Goal: Task Accomplishment & Management: Use online tool/utility

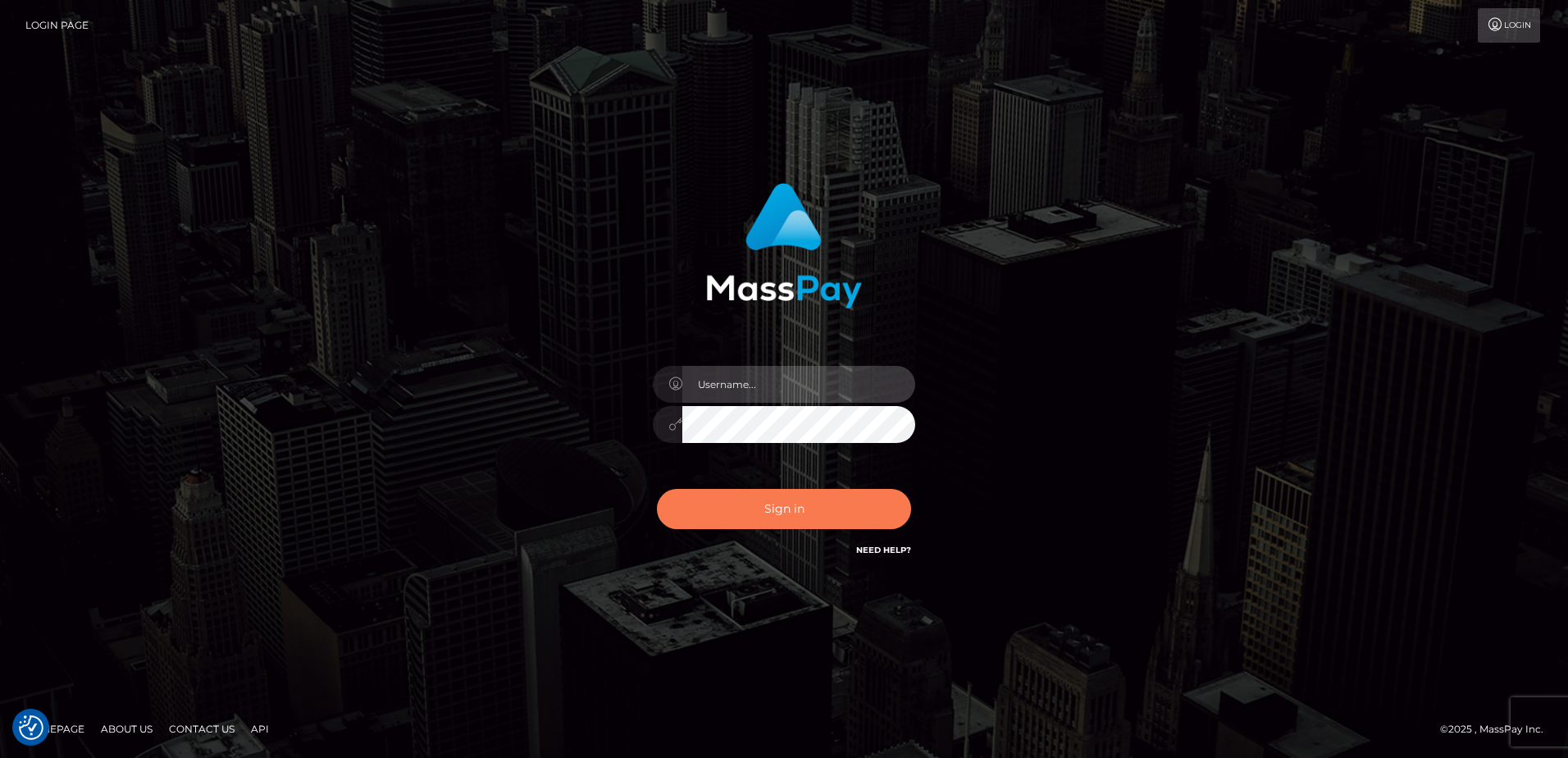
type input "alice.of"
click at [790, 514] on button "Sign in" at bounding box center [783, 509] width 254 height 41
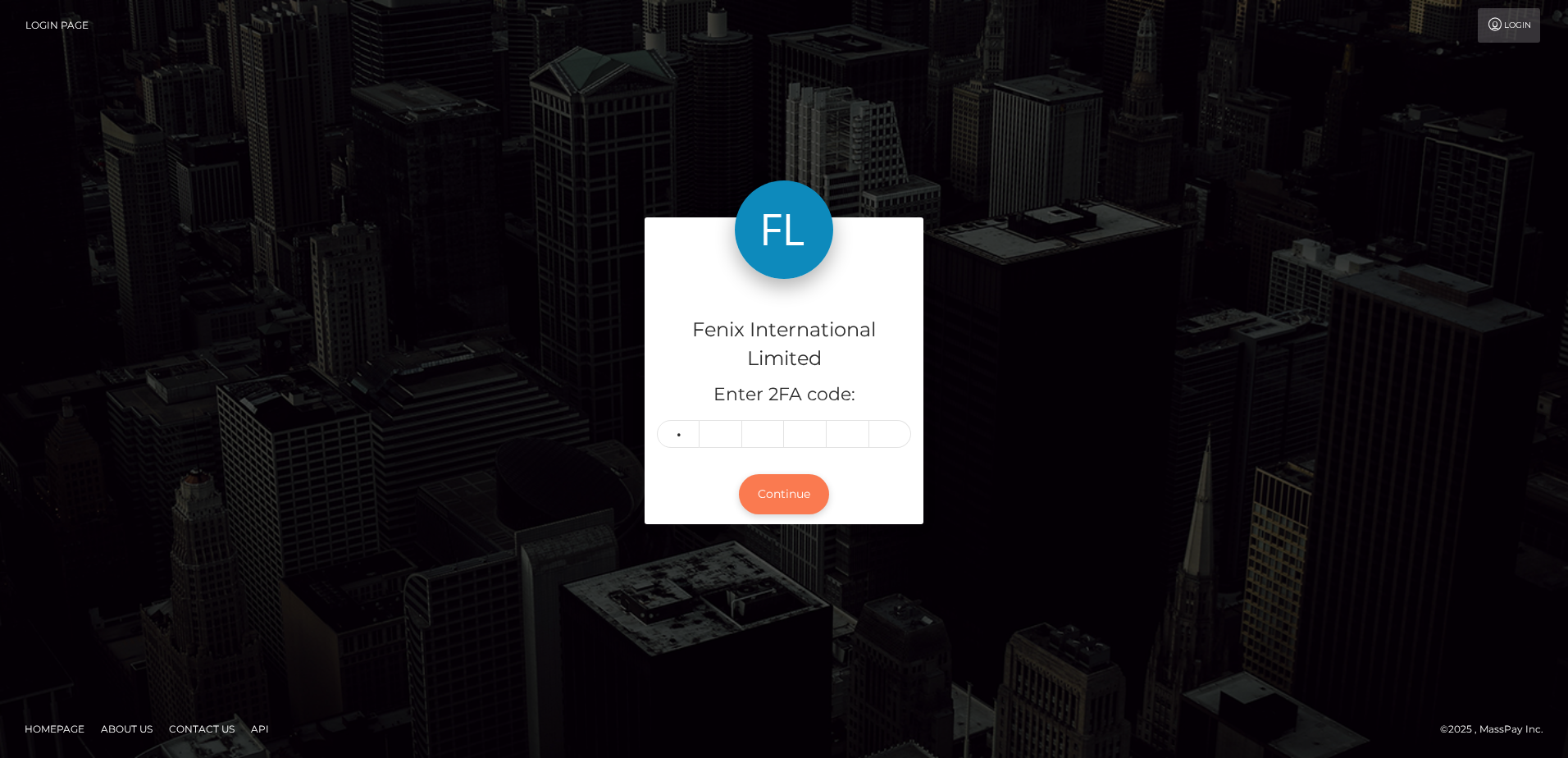
type input "2"
type input "5"
type input "4"
type input "9"
type input "8"
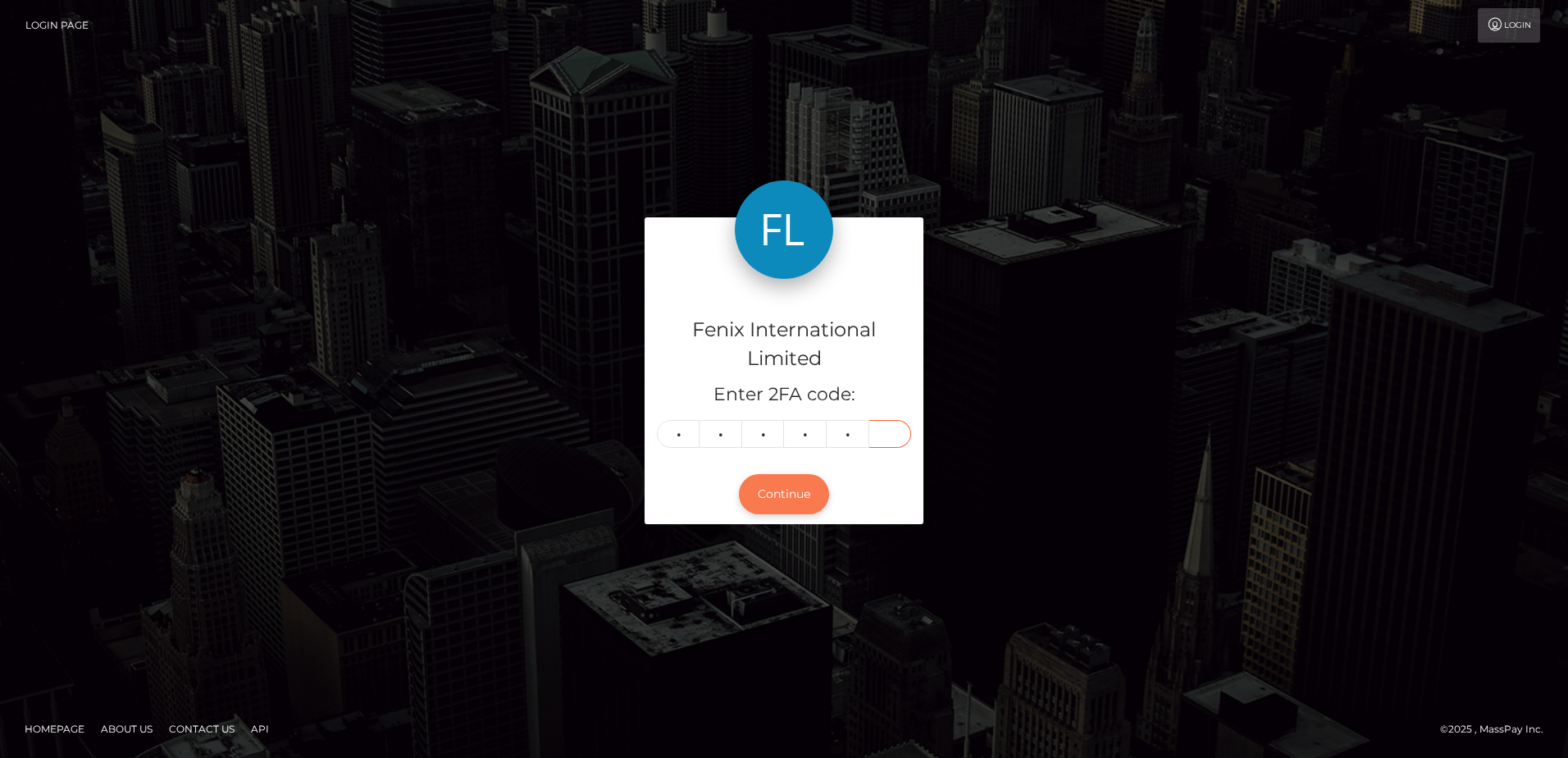
type input "2"
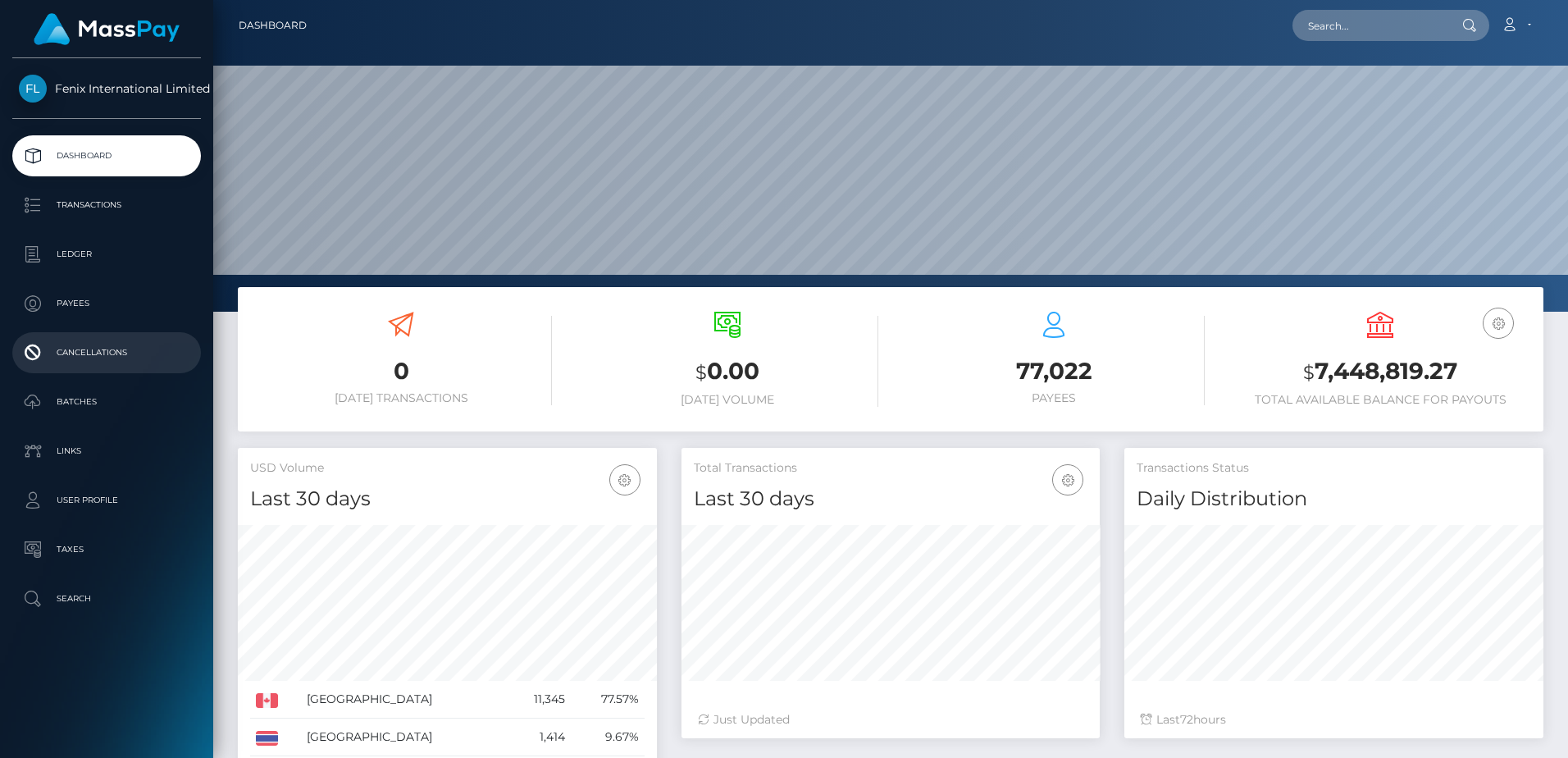
scroll to position [291, 418]
click at [108, 397] on p "Batches" at bounding box center [107, 402] width 175 height 25
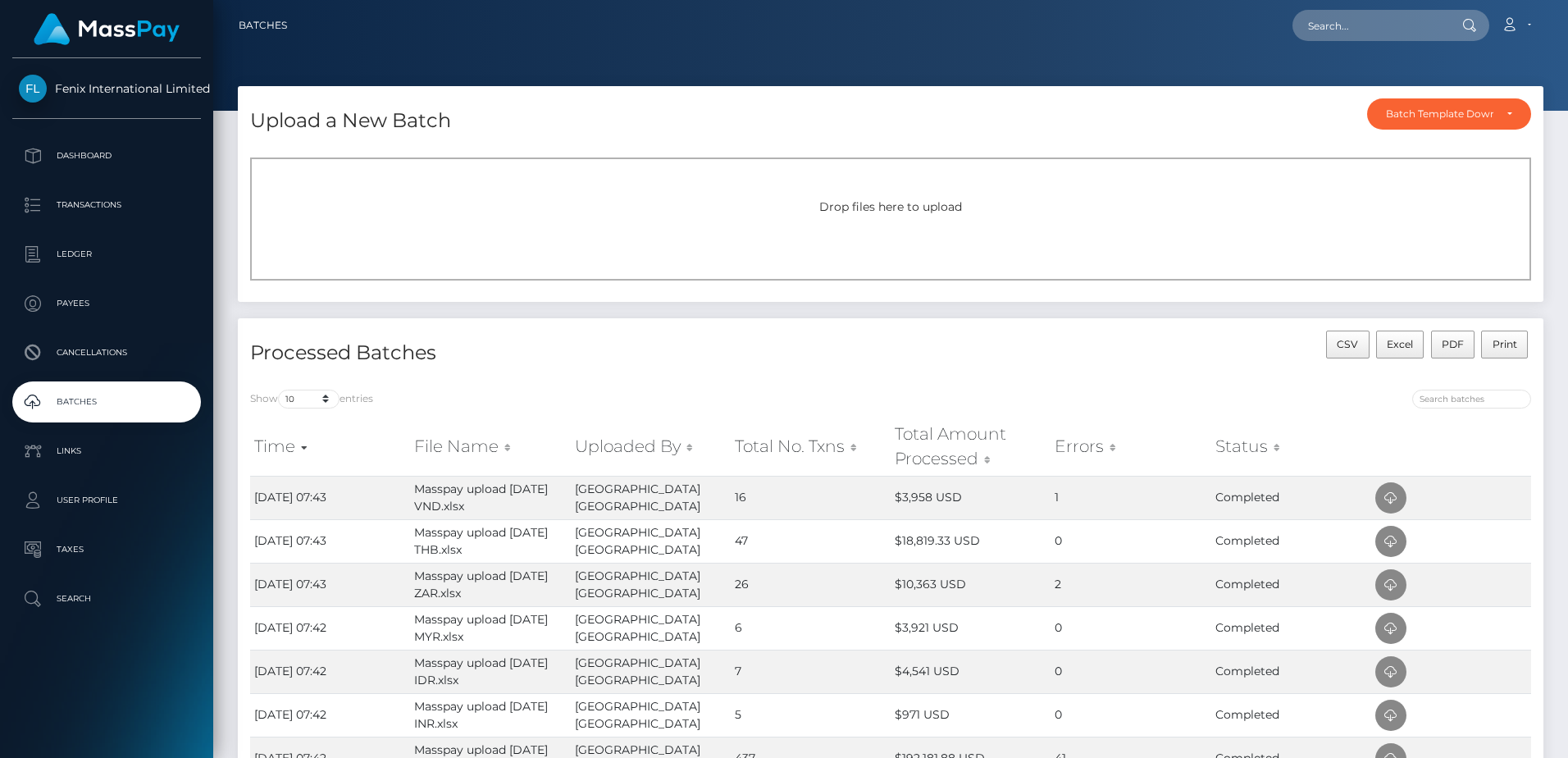
click at [939, 212] on span "Drop files here to upload" at bounding box center [891, 207] width 143 height 15
click at [909, 183] on div "Drop files here to upload" at bounding box center [890, 218] width 1281 height 123
click at [945, 222] on div "Drop files here to upload" at bounding box center [890, 218] width 1281 height 123
drag, startPoint x: 0, startPoint y: 0, endPoint x: 942, endPoint y: 228, distance: 969.2
click at [942, 228] on div "Drop files here to upload" at bounding box center [890, 218] width 1281 height 123
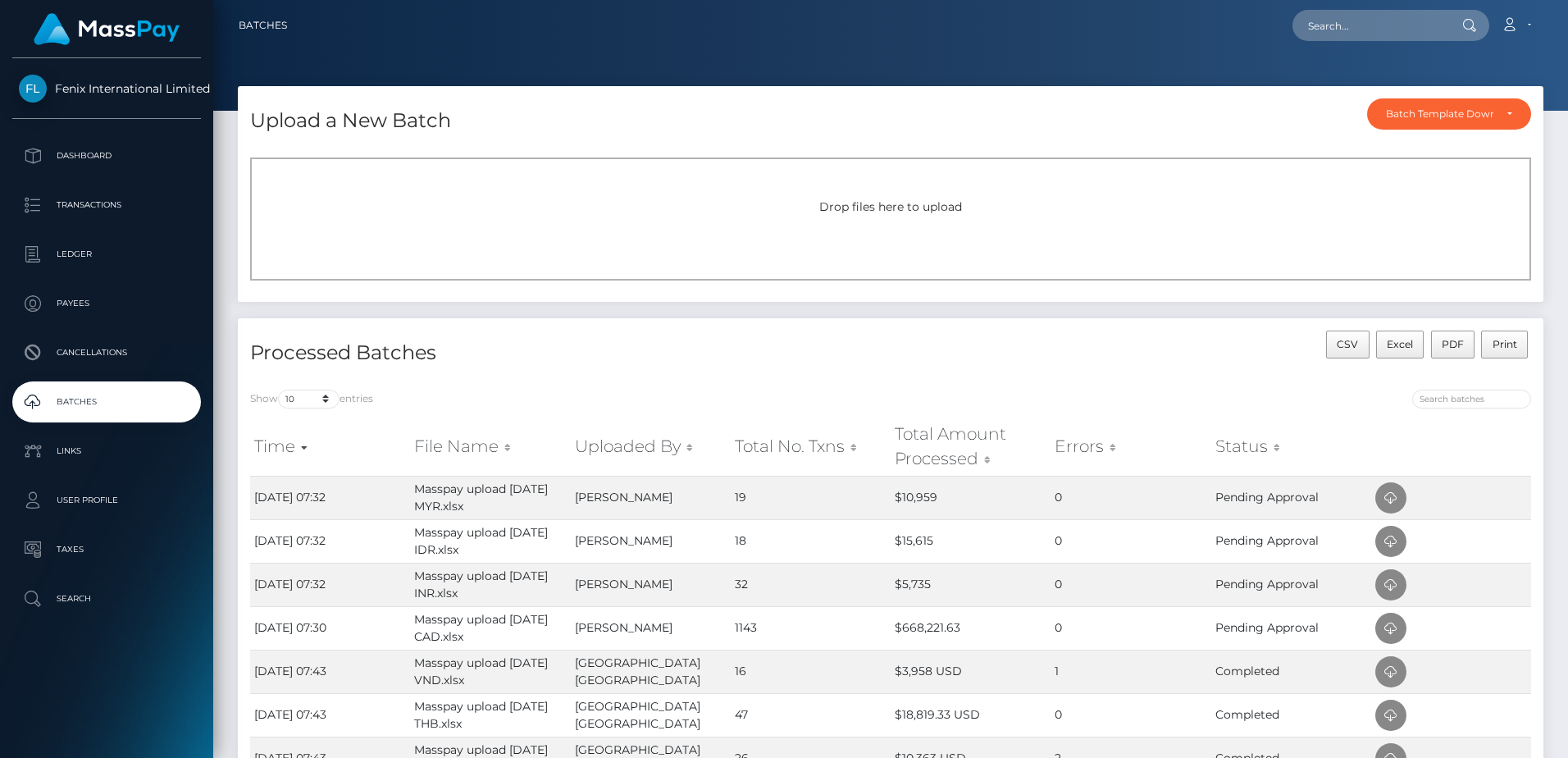
click at [825, 220] on div "Drop files here to upload" at bounding box center [890, 218] width 1281 height 123
click at [860, 204] on span "Drop files here to upload" at bounding box center [891, 207] width 143 height 15
click at [835, 220] on div "Drop files here to upload" at bounding box center [890, 218] width 1281 height 123
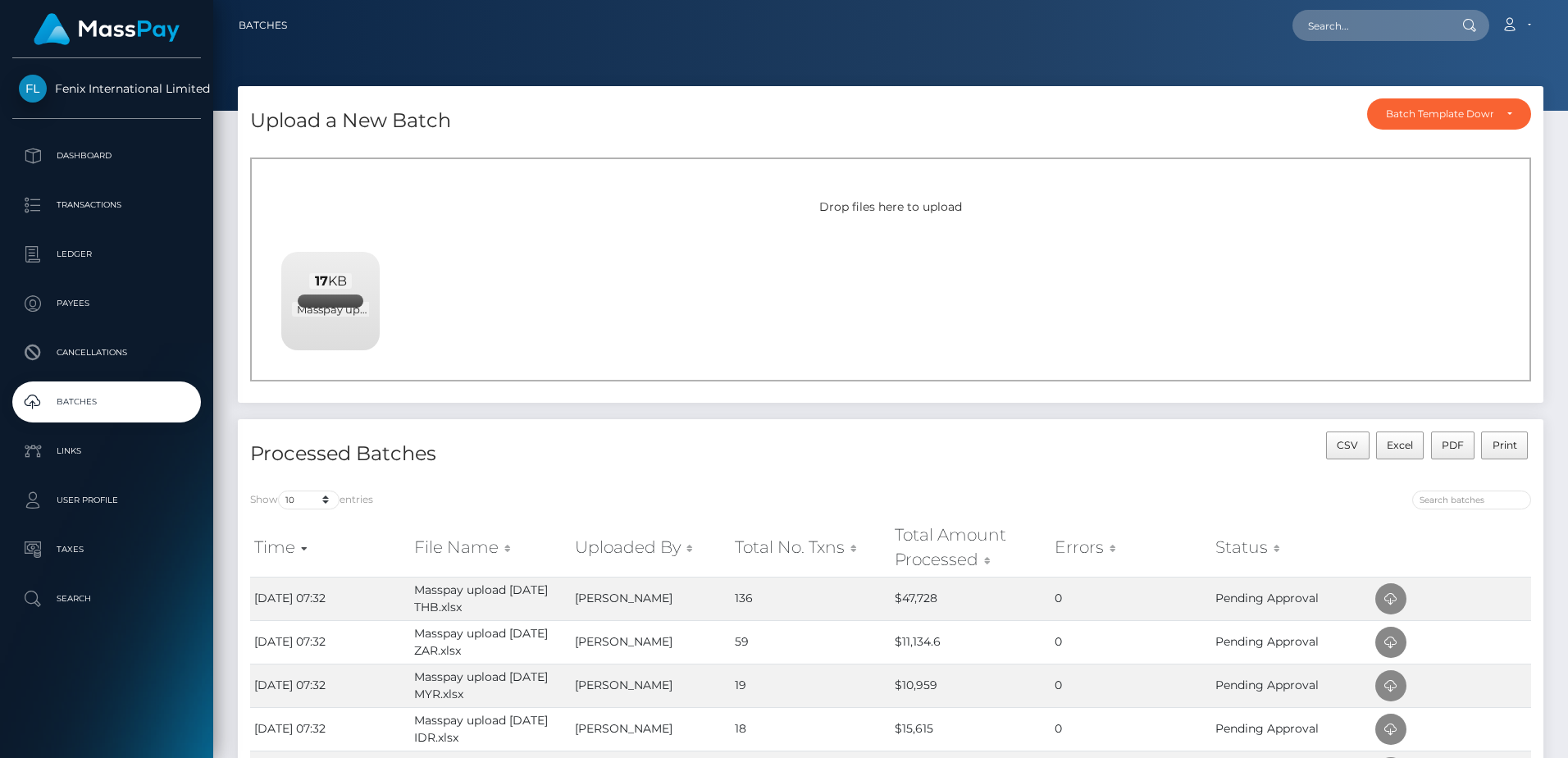
scroll to position [82, 0]
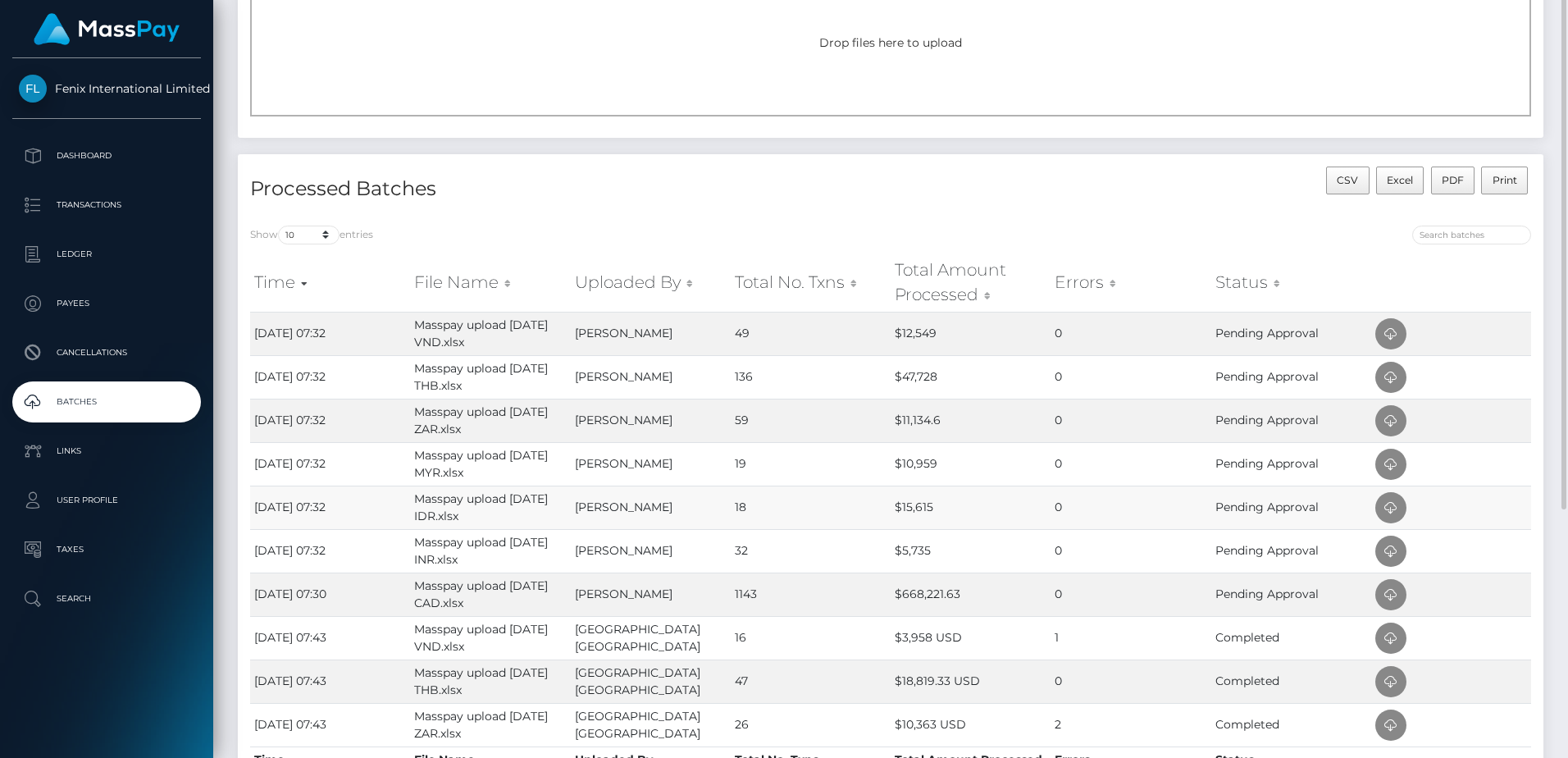
scroll to position [318, 0]
